Goal: Task Accomplishment & Management: Manage account settings

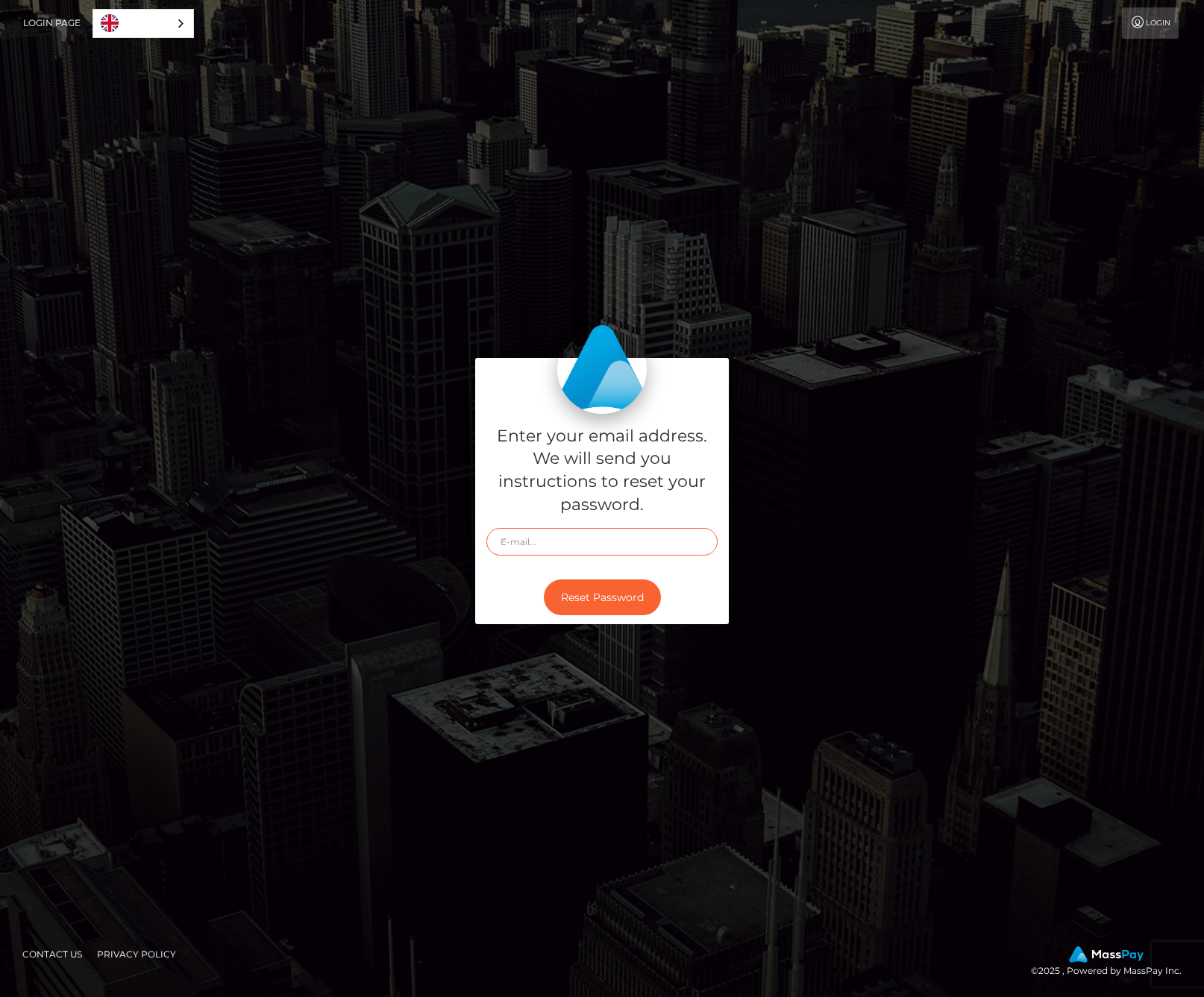
click at [564, 546] on input "text" at bounding box center [602, 541] width 231 height 28
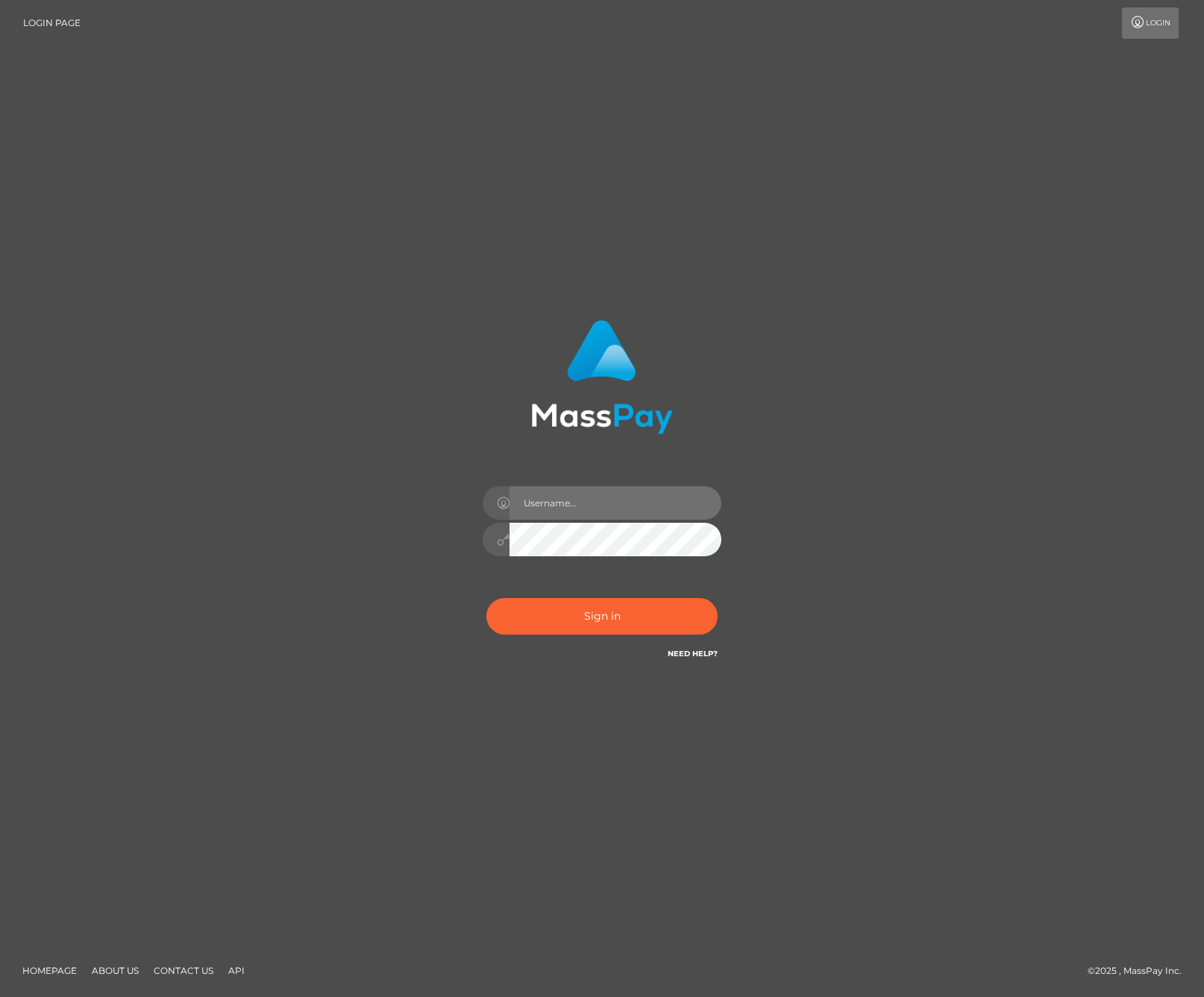
click at [577, 514] on input "text" at bounding box center [615, 503] width 212 height 33
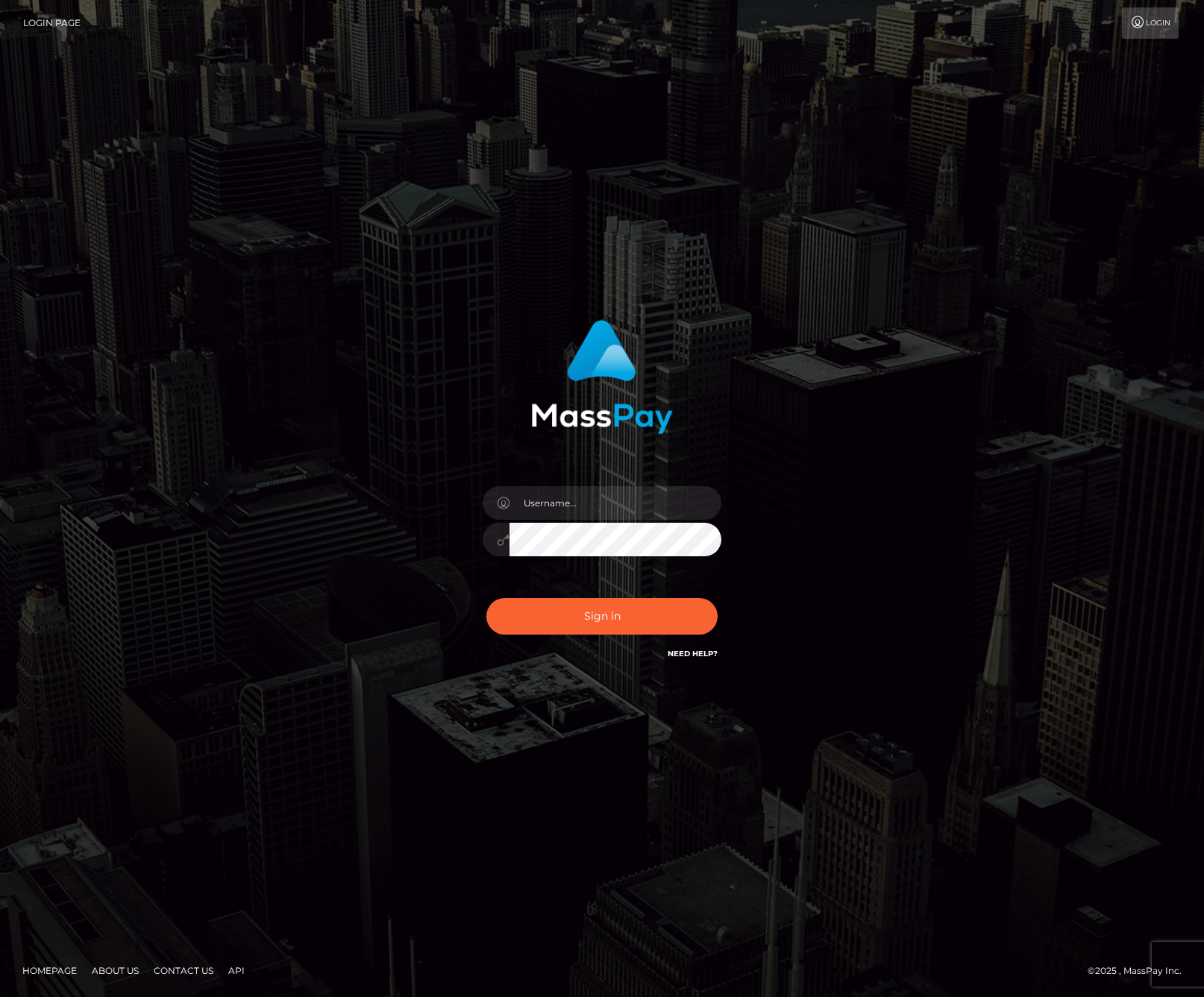
drag, startPoint x: 346, startPoint y: 442, endPoint x: 44, endPoint y: 117, distance: 443.7
click at [346, 442] on div "Sign in" at bounding box center [602, 498] width 850 height 380
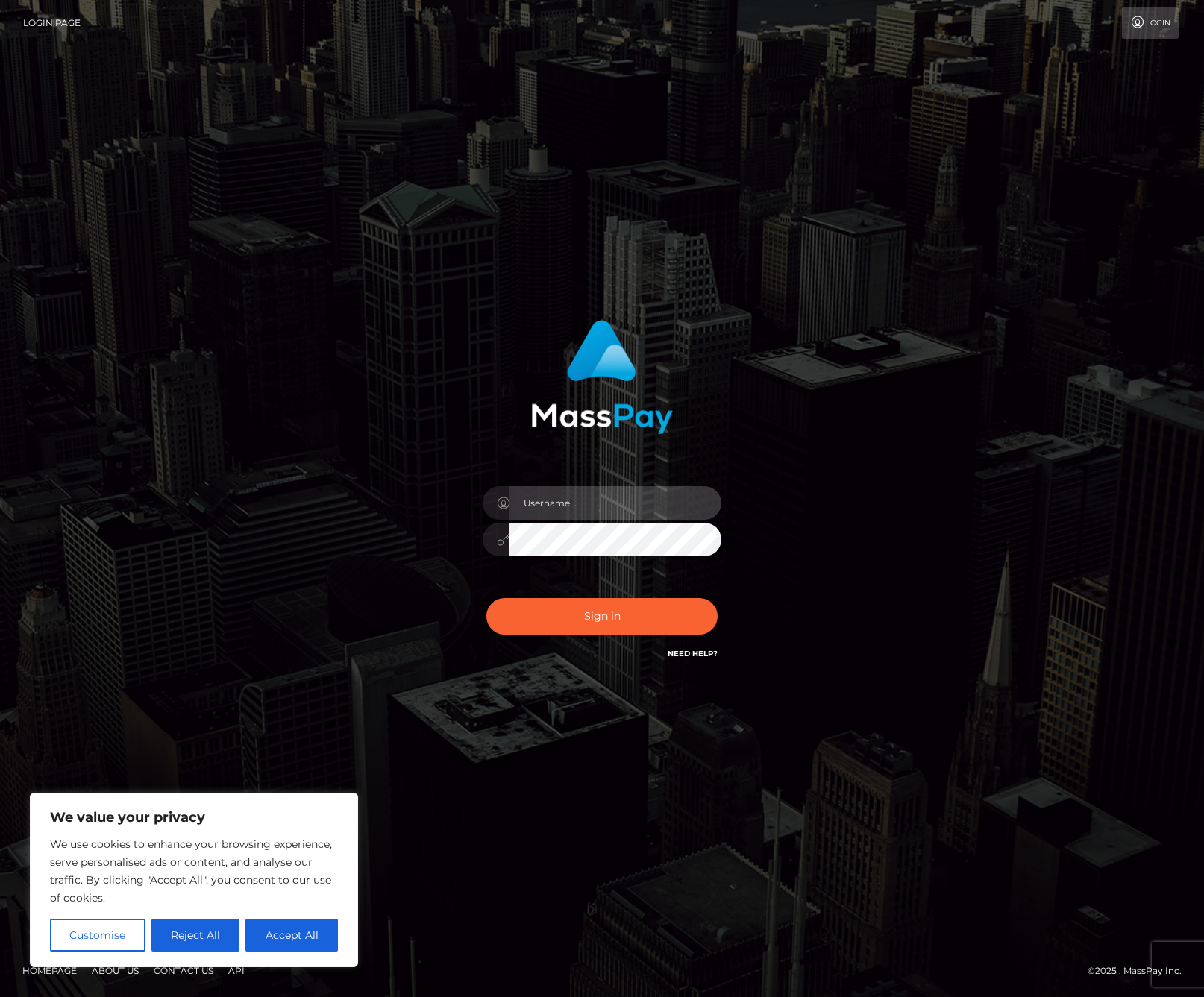
click at [560, 506] on input "text" at bounding box center [615, 503] width 212 height 33
type input "felilypond"
click at [486, 598] on button "Sign in" at bounding box center [602, 616] width 231 height 37
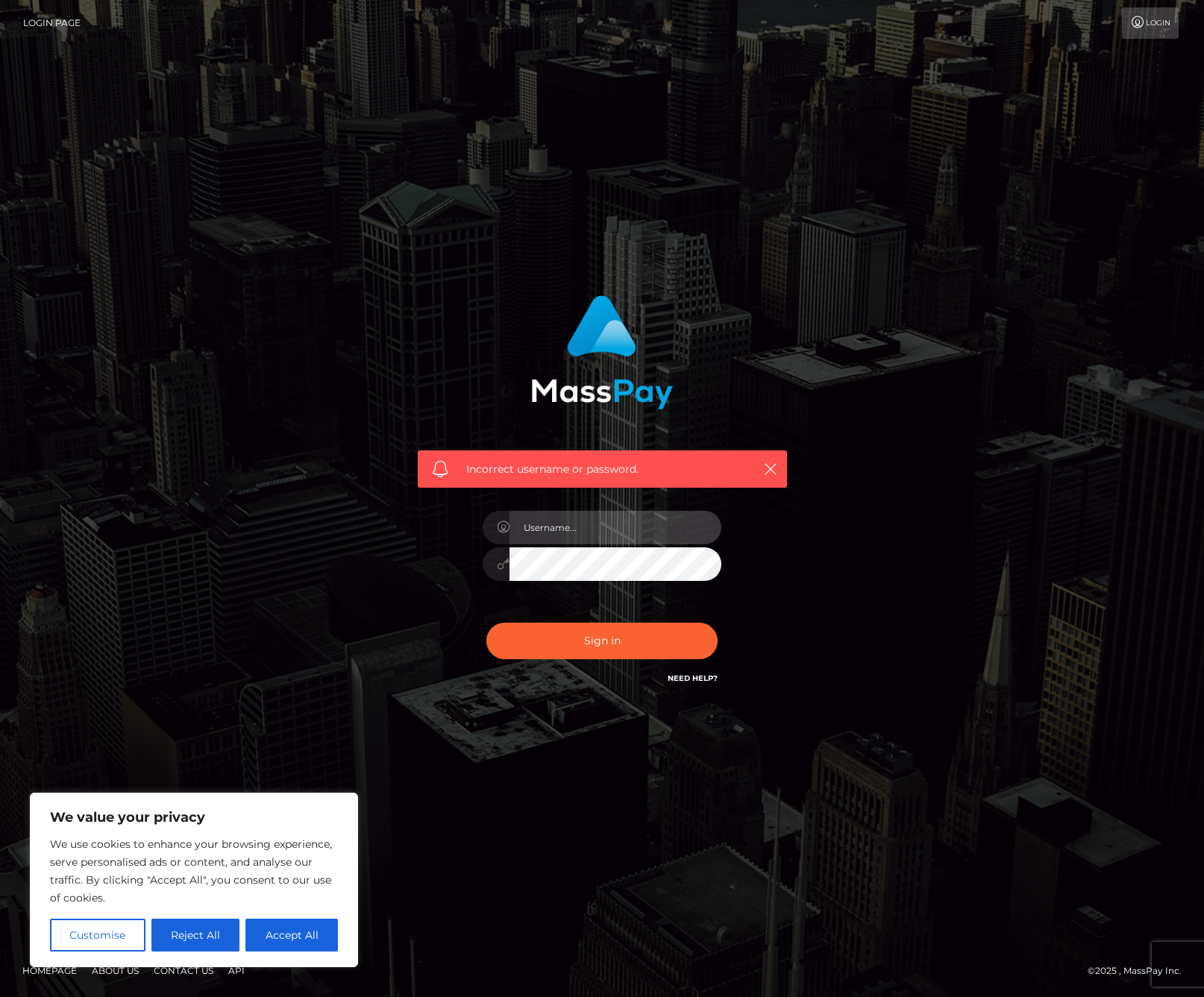
click at [627, 527] on input "text" at bounding box center [615, 528] width 212 height 33
click at [421, 749] on div "Incorrect username or password." at bounding box center [602, 498] width 1204 height 652
click at [274, 942] on button "Accept All" at bounding box center [291, 934] width 93 height 33
checkbox input "true"
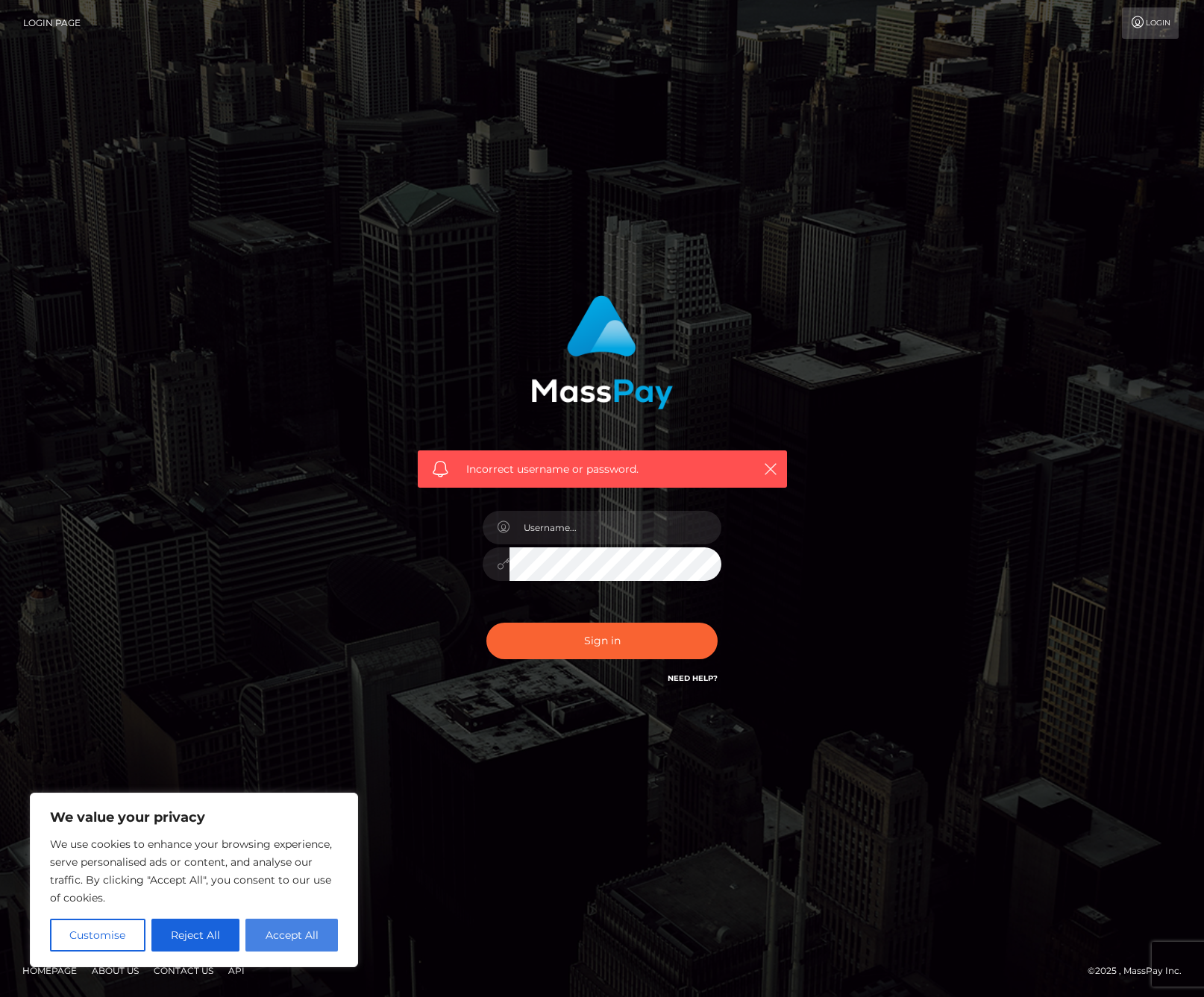
checkbox input "true"
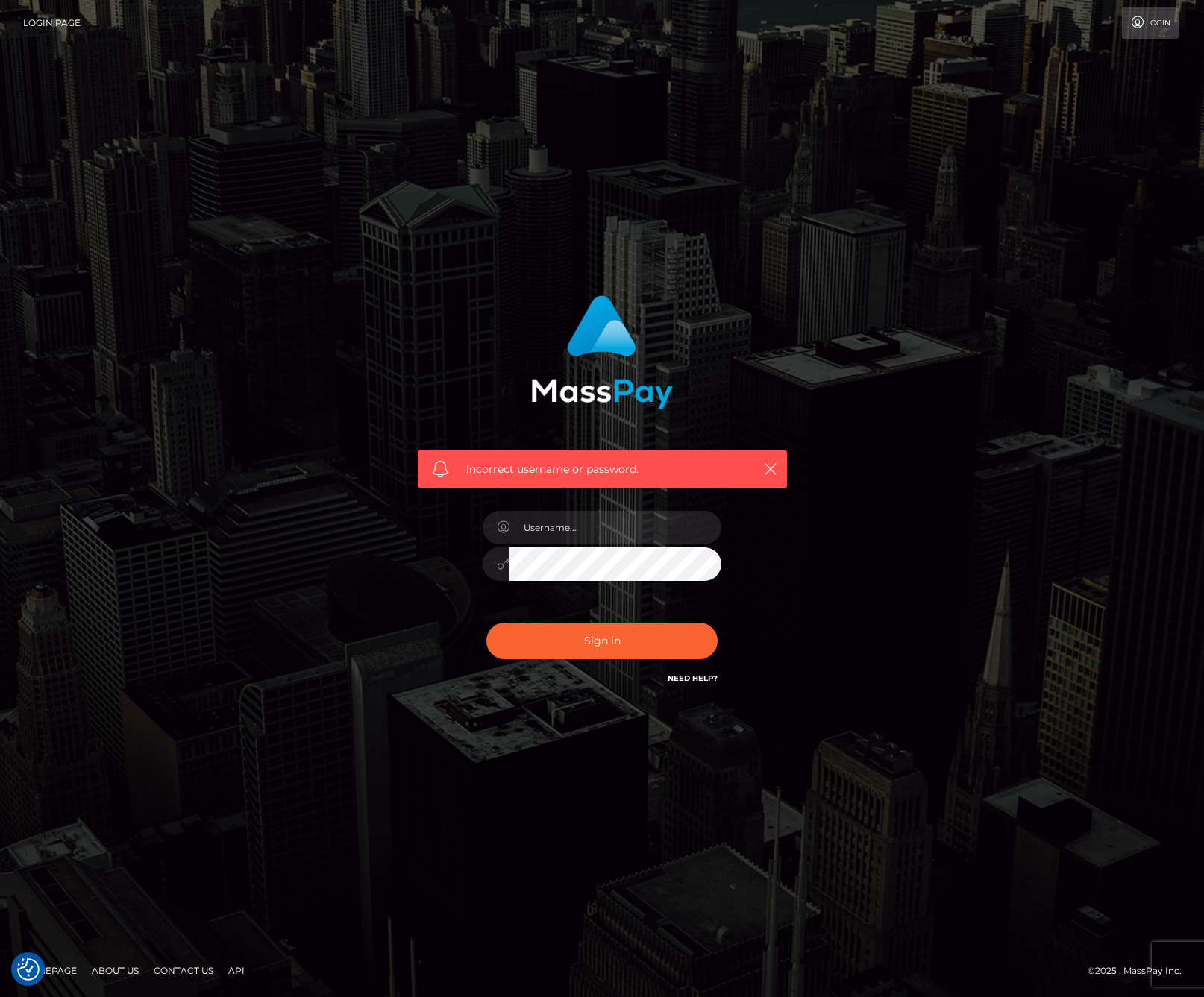
click at [682, 673] on link "Need Help?" at bounding box center [693, 678] width 50 height 10
